Goal: Task Accomplishment & Management: Complete application form

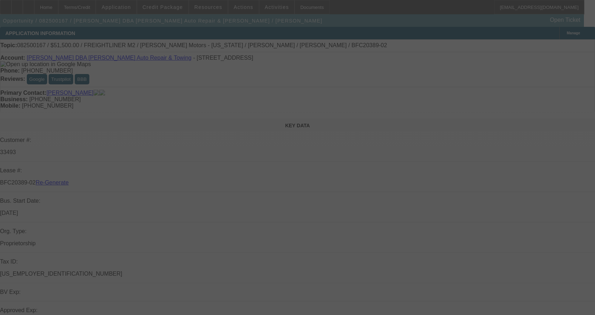
select select "3"
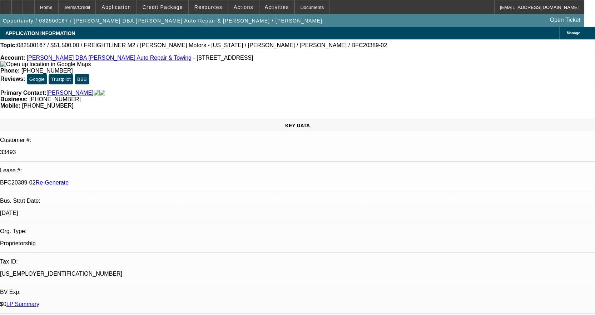
select select "0"
select select "1"
select select "2"
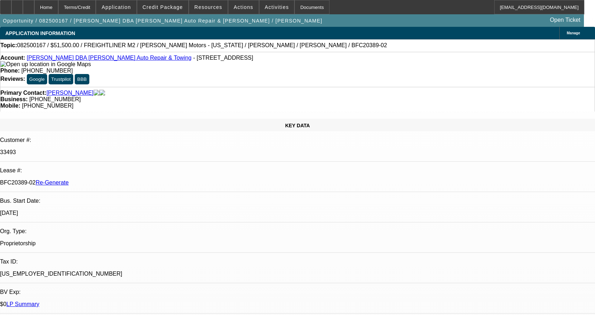
select select "6"
click at [313, 1] on div "Documents" at bounding box center [312, 7] width 35 height 14
click at [86, 60] on link "William Curtis DBA Curtis Auto Repair & Towing" at bounding box center [109, 58] width 165 height 6
click at [29, 5] on icon at bounding box center [29, 5] width 0 height 0
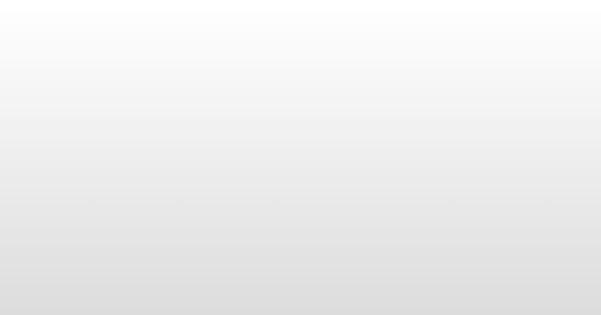
click at [302, 9] on body at bounding box center [300, 157] width 601 height 315
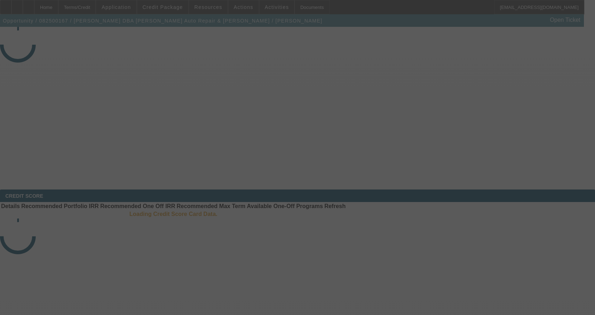
select select "3"
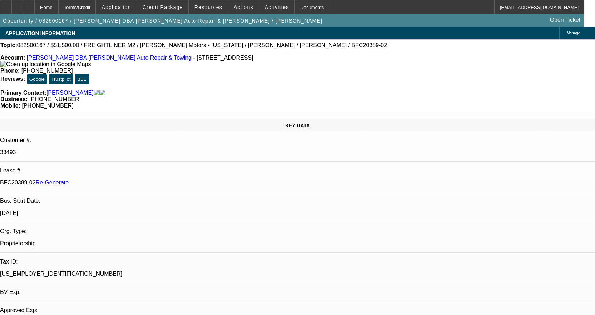
select select "0"
select select "2"
select select "0"
select select "6"
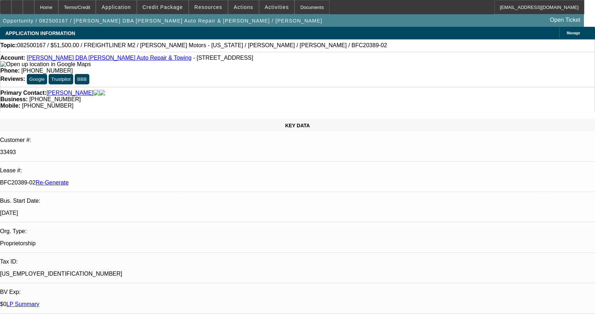
click at [302, 9] on div "Documents" at bounding box center [312, 7] width 35 height 14
click at [302, 5] on div "Documents" at bounding box center [312, 7] width 35 height 14
click at [273, 10] on span at bounding box center [277, 7] width 35 height 17
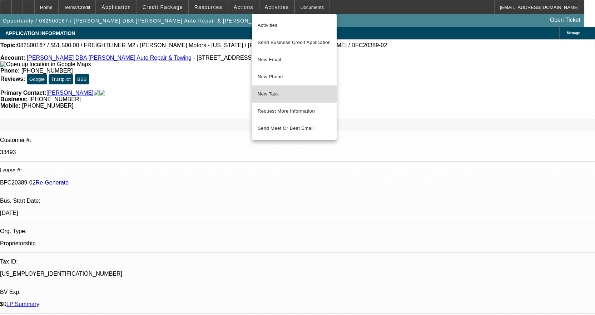
click at [275, 94] on span "New Task" at bounding box center [294, 94] width 73 height 9
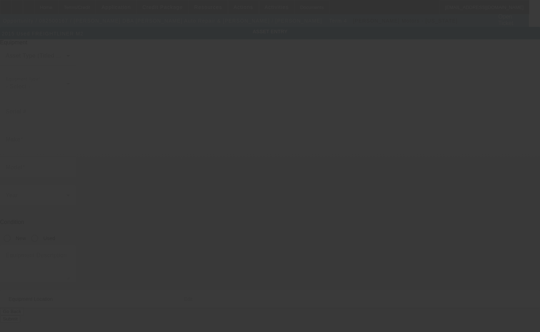
type input "1FVACWDT1FHGJ5970"
type input "Freightliner"
type input "M2"
radio input "true"
type textarea "Jerr-Dan 21' Aluminum Carrier w/ Tire Lift"
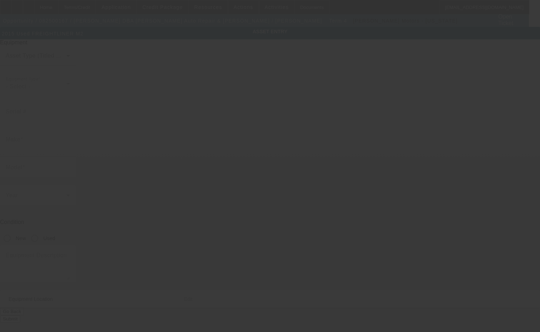
type input "81 Columbus Rd"
type input "Athens"
type input "45701"
type input "Athens"
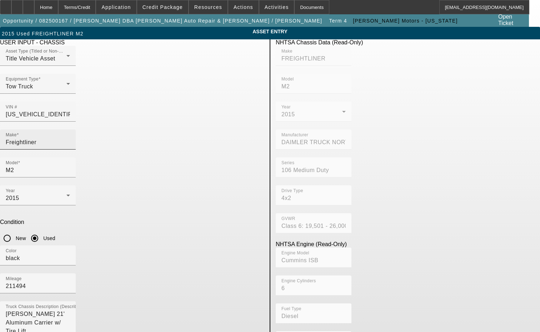
click at [70, 138] on input "Freightliner" at bounding box center [38, 142] width 64 height 9
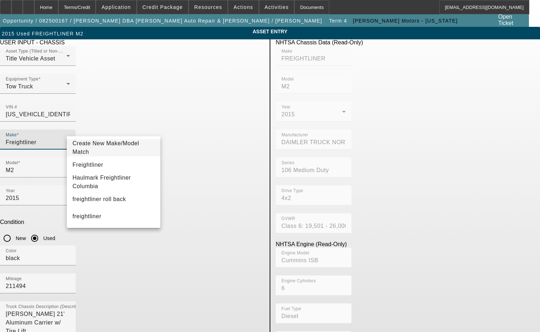
click at [129, 145] on span "Create New Make/Model Match" at bounding box center [106, 147] width 67 height 15
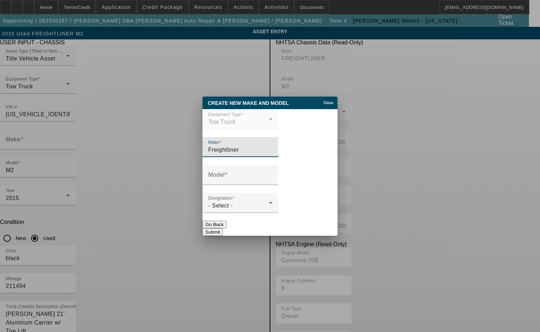
type input "Freightliner"
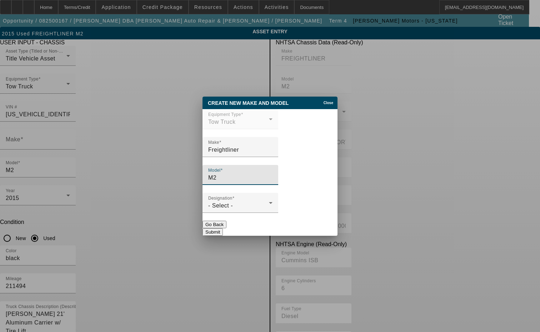
type input "M2"
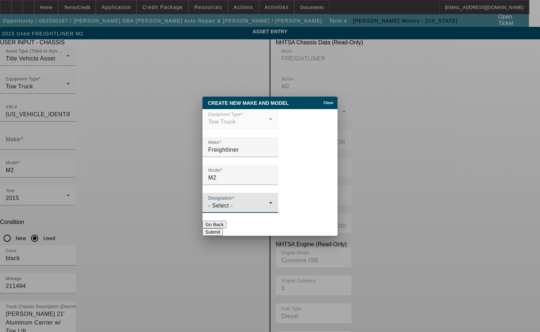
click at [240, 207] on div "- Select -" at bounding box center [238, 205] width 61 height 9
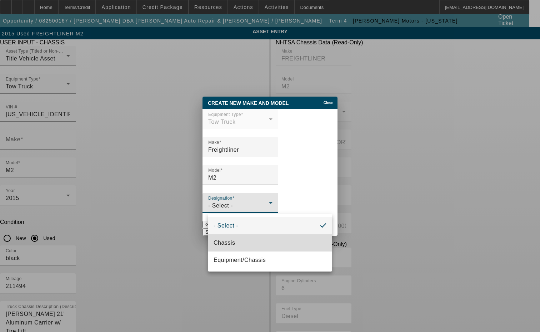
click at [236, 243] on mat-option "Chassis" at bounding box center [270, 242] width 124 height 17
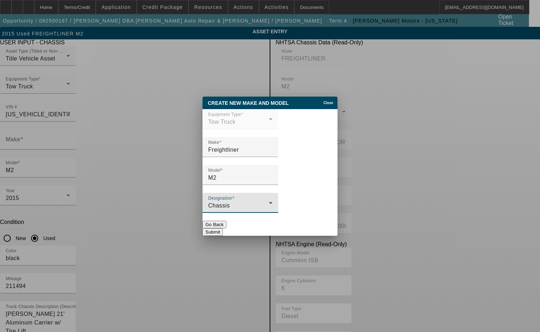
click at [223, 228] on button "Submit" at bounding box center [213, 232] width 20 height 8
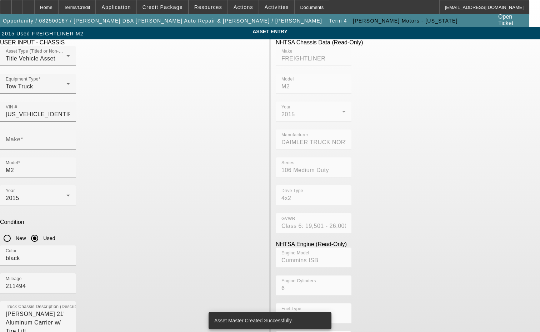
type input "Freightliner"
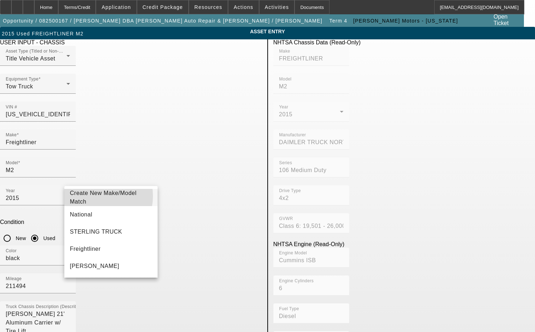
click at [94, 196] on span "Create New Make/Model Match" at bounding box center [103, 197] width 67 height 15
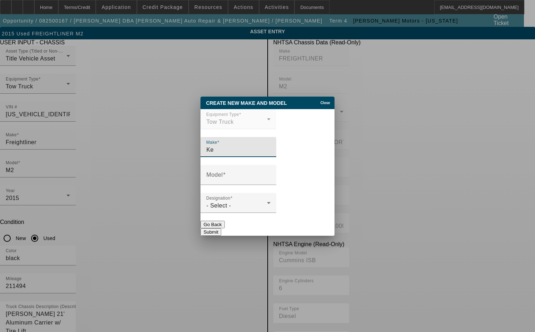
type input "K"
type input "Jerr-Dan"
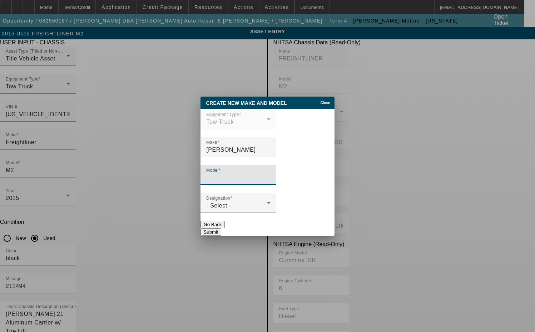
click at [239, 176] on input "Model" at bounding box center [238, 177] width 64 height 9
type input "21' Aluminum Carrier"
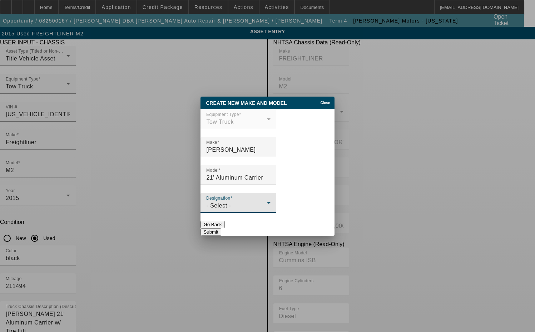
click at [250, 210] on div "- Select -" at bounding box center [236, 205] width 61 height 9
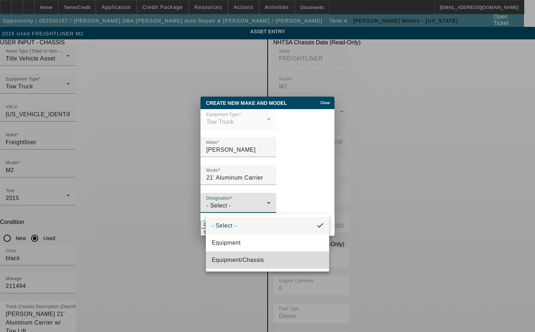
click at [226, 262] on span "Equipment/Chassis" at bounding box center [238, 260] width 52 height 9
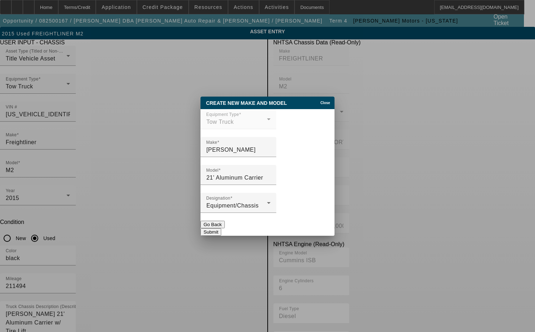
click at [221, 229] on button "Submit" at bounding box center [211, 232] width 20 height 8
type input "Jerr-Dan"
type input "21' Aluminum Carrier"
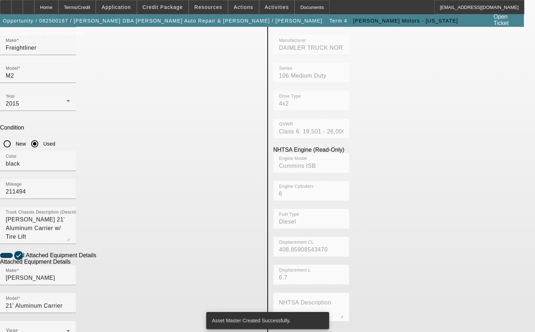
scroll to position [107, 0]
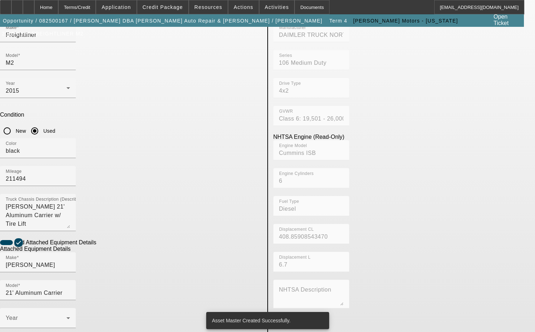
radio input "true"
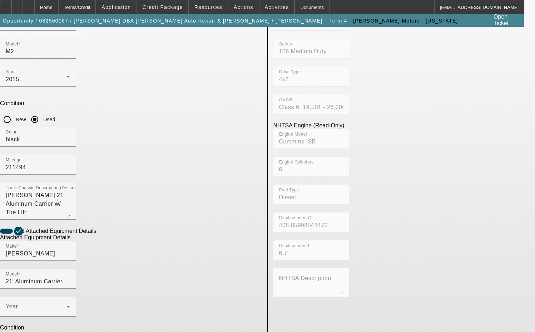
scroll to position [129, 0]
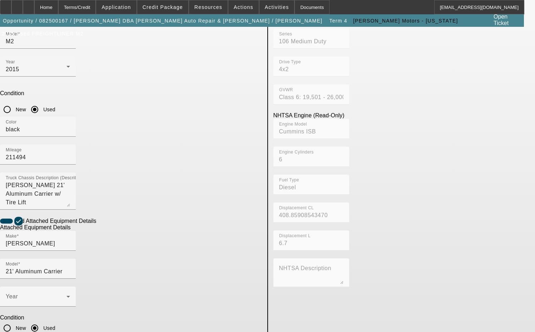
type input "0220006432"
type textarea "includes all accessories, attachments and options."
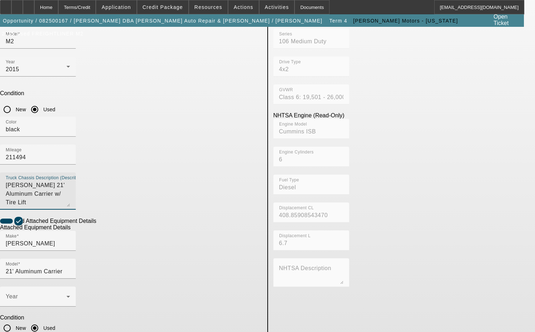
drag, startPoint x: 161, startPoint y: 86, endPoint x: 62, endPoint y: 86, distance: 98.3
click at [62, 172] on div "Truck Chassis Description (Describe the truck chassis only) Jerr-Dan 21' Alumin…" at bounding box center [131, 194] width 262 height 45
type textarea "q"
type textarea "with"
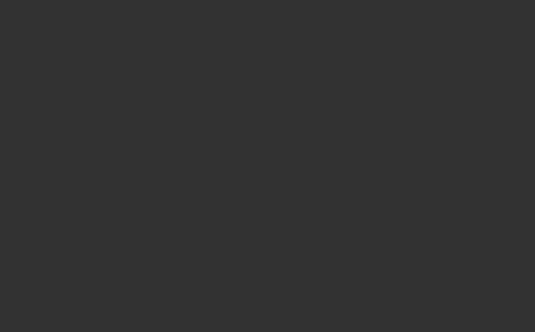
select select "3"
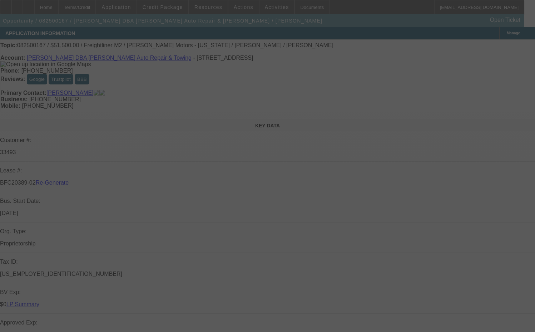
select select "0"
select select "2"
select select "0"
select select "6"
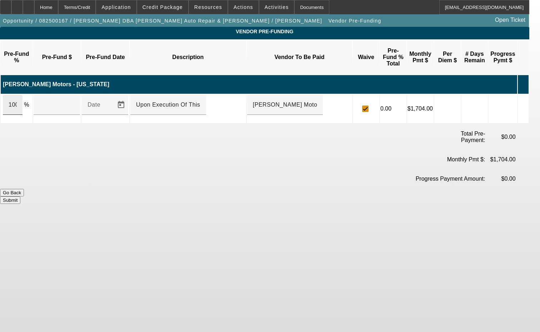
click at [17, 95] on div "100" at bounding box center [13, 105] width 8 height 20
type input "$51,500.00"
click at [161, 100] on input "Upon Execution Of This Agreement" at bounding box center [168, 104] width 64 height 9
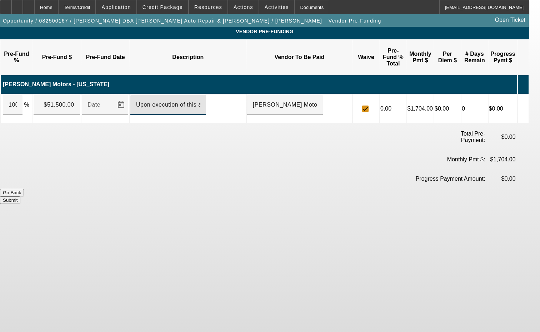
type input "Upon execution of this agreement"
click at [20, 196] on button "Submit" at bounding box center [10, 200] width 20 height 8
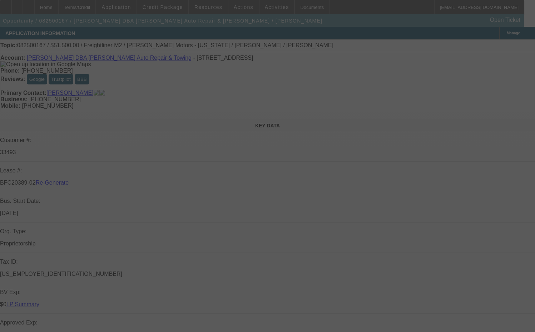
select select "3"
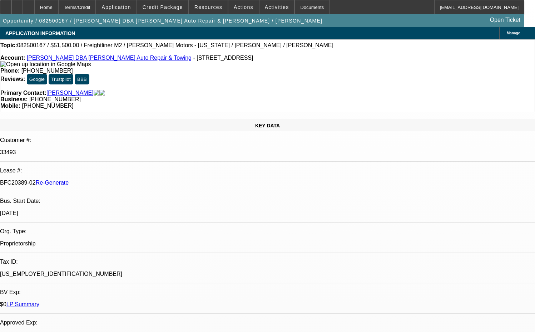
select select "0"
select select "2"
select select "0"
select select "6"
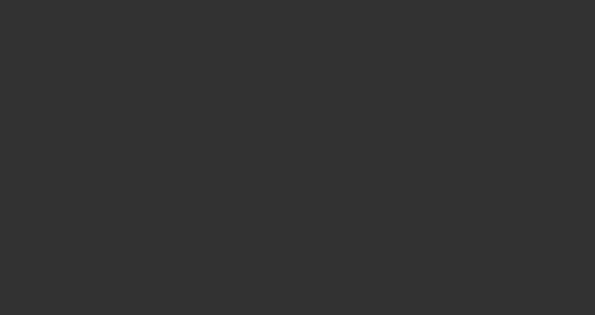
select select "3"
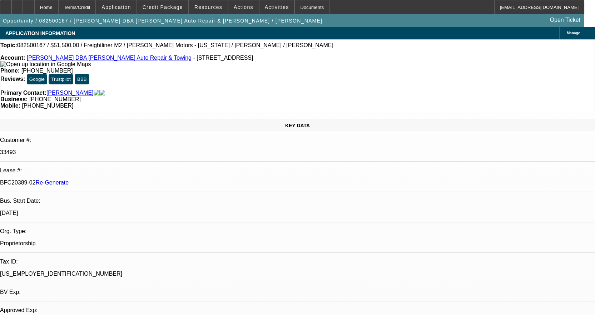
select select "0"
select select "2"
select select "0"
select select "6"
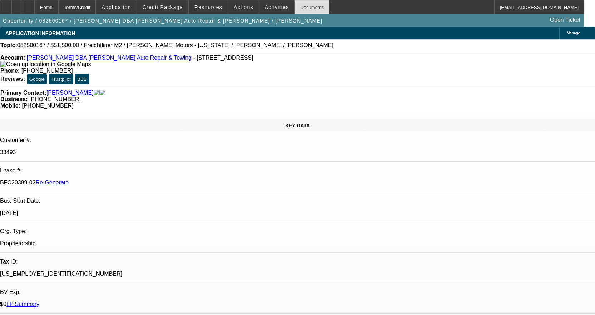
click at [300, 8] on div "Documents" at bounding box center [312, 7] width 35 height 14
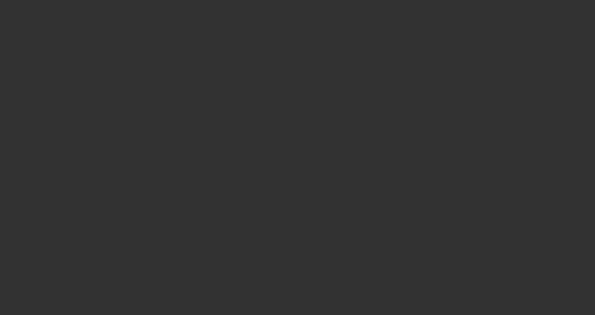
select select "3"
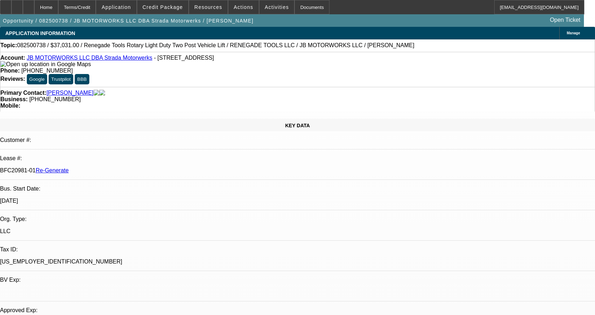
select select "0"
select select "3"
select select "0.1"
select select "4"
